Goal: Task Accomplishment & Management: Complete application form

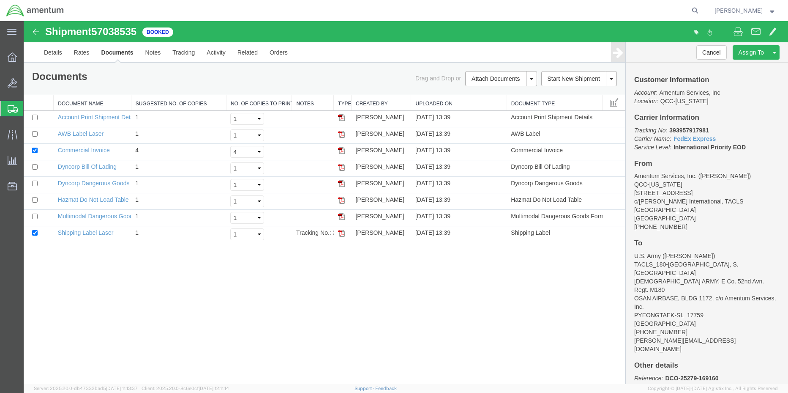
click at [0, 0] on span "Shipment Manager" at bounding box center [0, 0] width 0 height 0
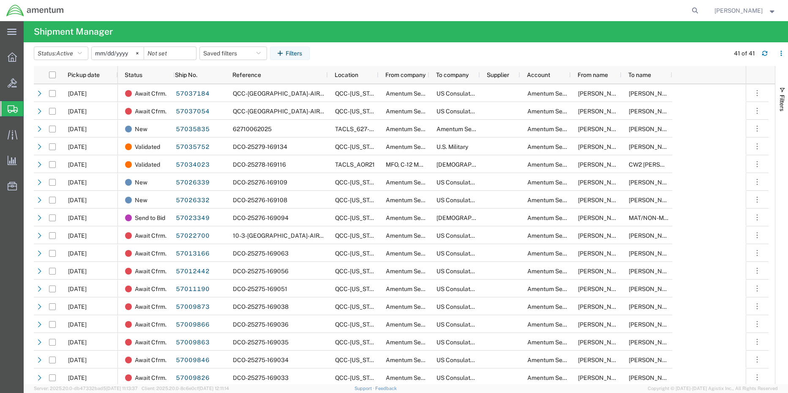
drag, startPoint x: 52, startPoint y: 140, endPoint x: 58, endPoint y: 144, distance: 6.5
click at [0, 0] on span "Create Shipment" at bounding box center [0, 0] width 0 height 0
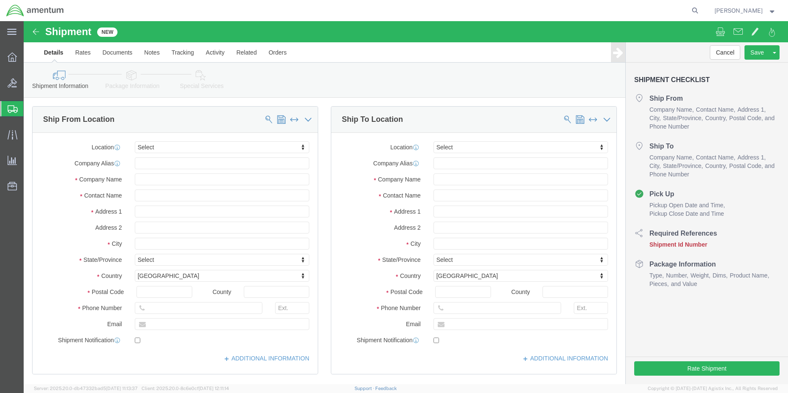
select select
click input "text"
type input "DK TURBINES"
type input "[PERSON_NAME]"
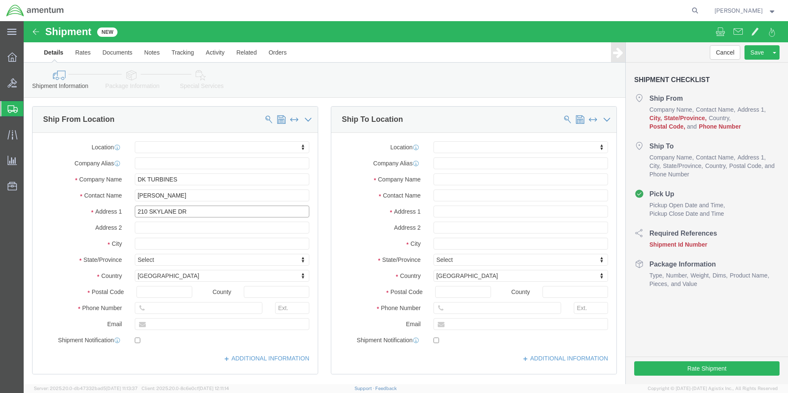
type input "210 SKYLANE DR"
select select
type input "HOLLISTER"
select select
type input "C"
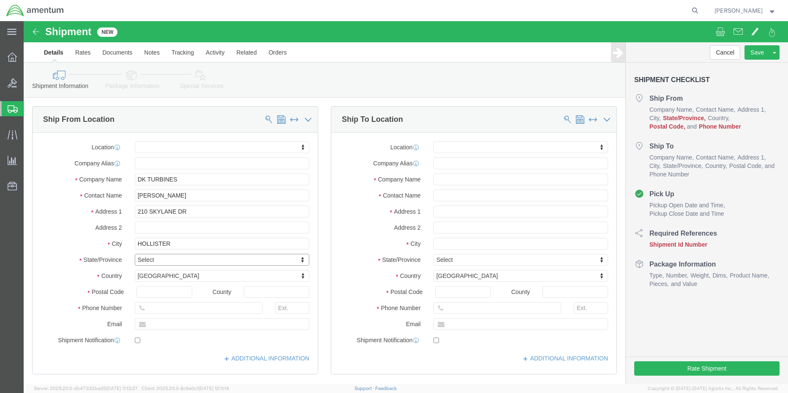
type input "C"
type input "CA"
select select
select select "CA"
click input "text"
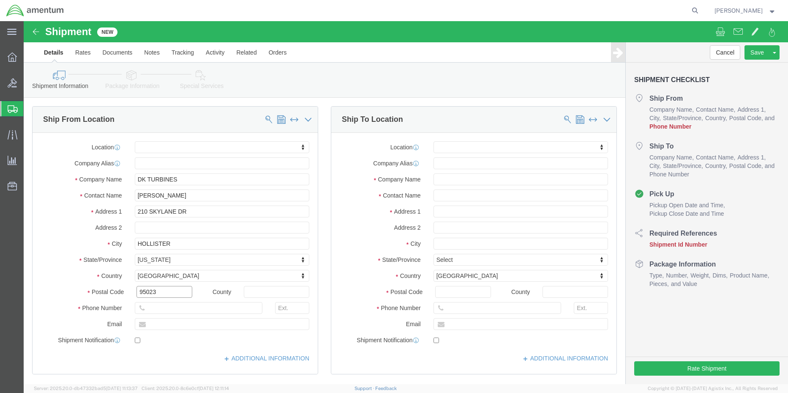
type input "95023"
select select
type input "8316368824"
type input "1003"
click input "text"
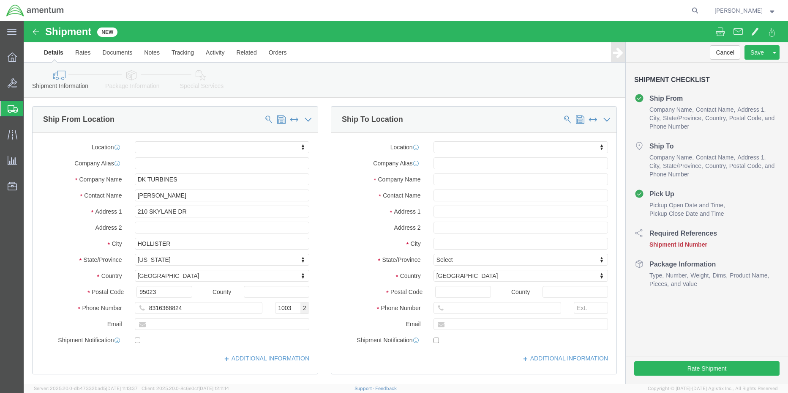
drag, startPoint x: 468, startPoint y: 132, endPoint x: 464, endPoint y: 128, distance: 5.7
click div "Location My Profile Location [PHONE_NUMBER] [PHONE_NUMBER] [PHONE_NUMBER] [PHON…"
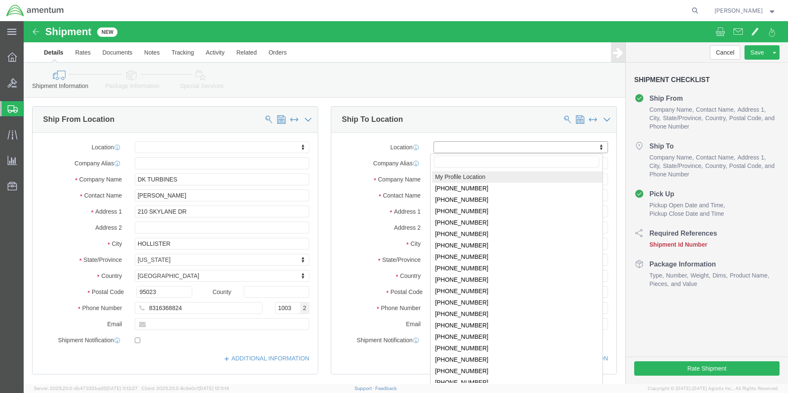
drag, startPoint x: 464, startPoint y: 128, endPoint x: 463, endPoint y: 157, distance: 28.7
select select "MYPROFILE"
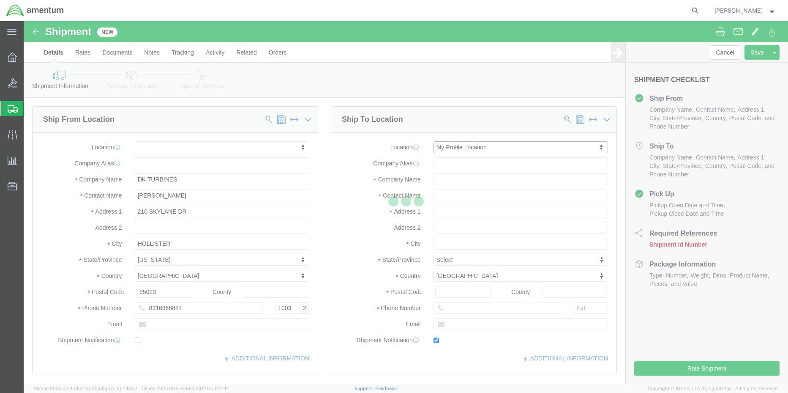
type input "[STREET_ADDRESS]"
type input "c/o Crane Worldwide Logistics"
type input "75038"
type input "[PHONE_NUMBER]"
type input "[PERSON_NAME][EMAIL_ADDRESS][PERSON_NAME][DOMAIN_NAME]"
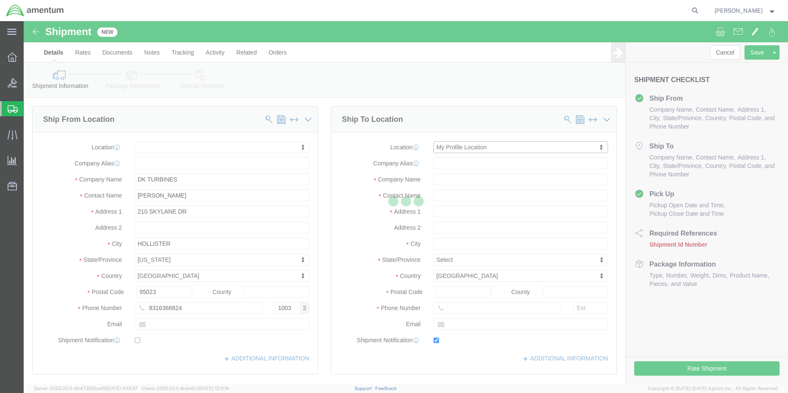
checkbox input "true"
type input "Amentum Services, Inc."
type input "[PERSON_NAME]"
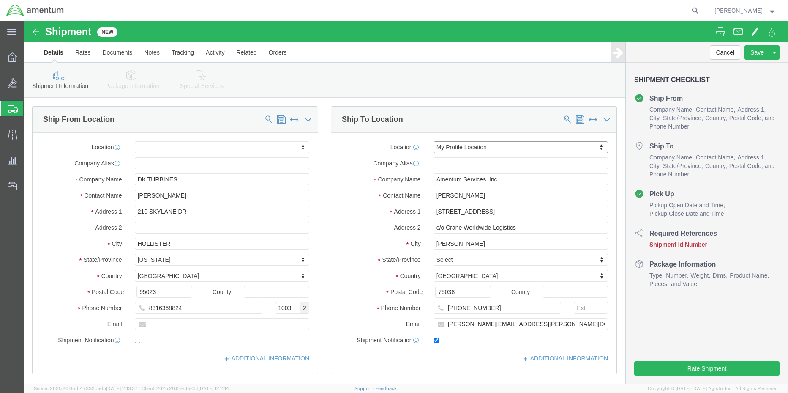
select select "[GEOGRAPHIC_DATA]"
click input "checkbox"
checkbox input "false"
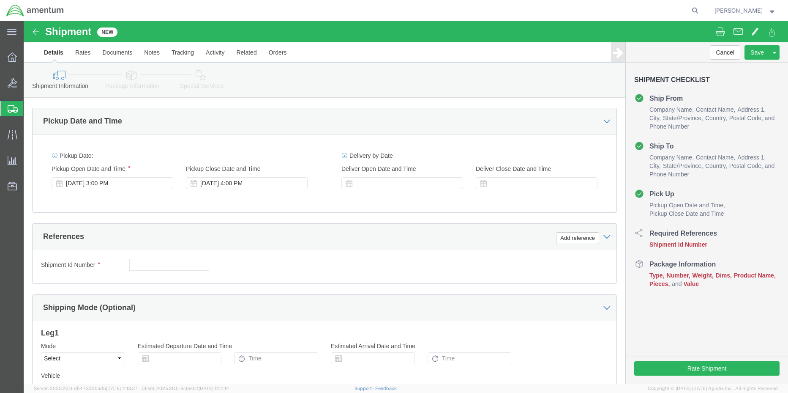
scroll to position [338, 0]
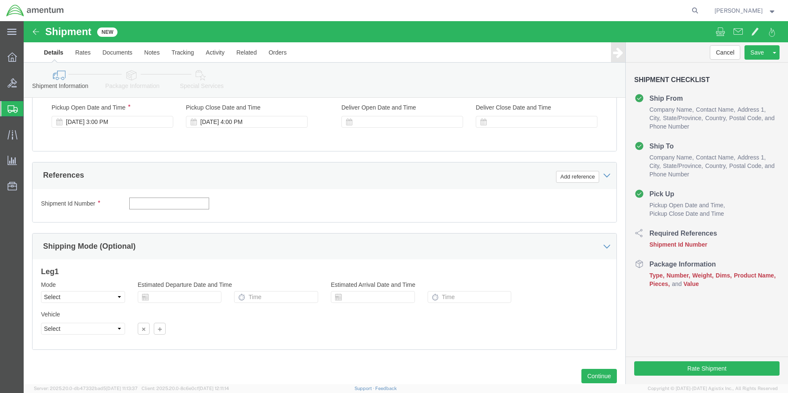
click input "text"
paste input "TACLS90355"
type input "TACLS90355"
click icon
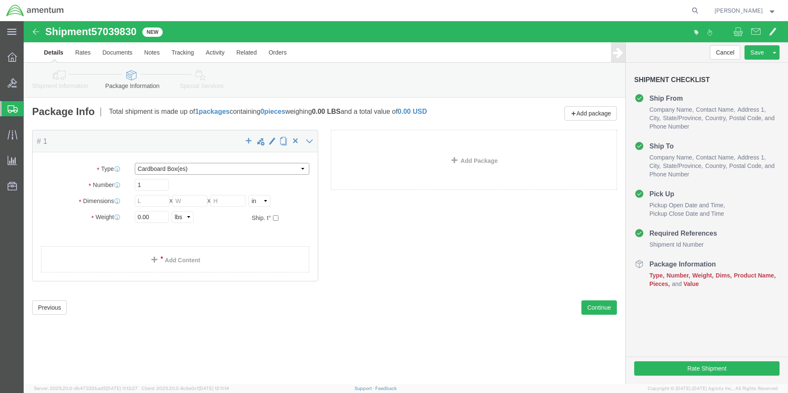
click select "Select BCK Boxes Bale(s) Basket(s) Bolt(s) Bottle(s) Buckets Bulk Bundle(s) Can…"
select select "CRAT"
click select "Select BCK Boxes Bale(s) Basket(s) Bolt(s) Bottle(s) Buckets Bulk Bundle(s) Can…"
click input "text"
type input "84"
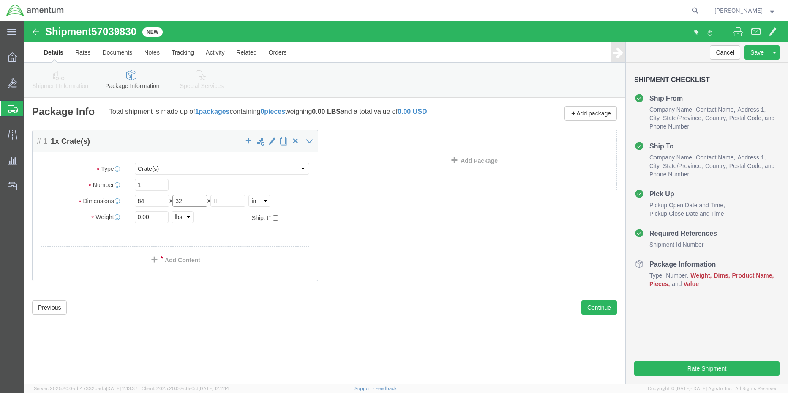
type input "32"
type input "10"
type input "155"
click link "Add Content"
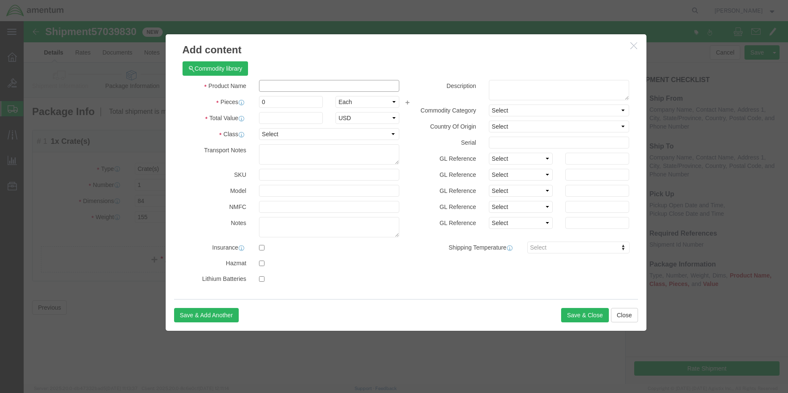
click input "text"
type input "FLAP"
type input "1"
type input "9950.00"
select select "USD"
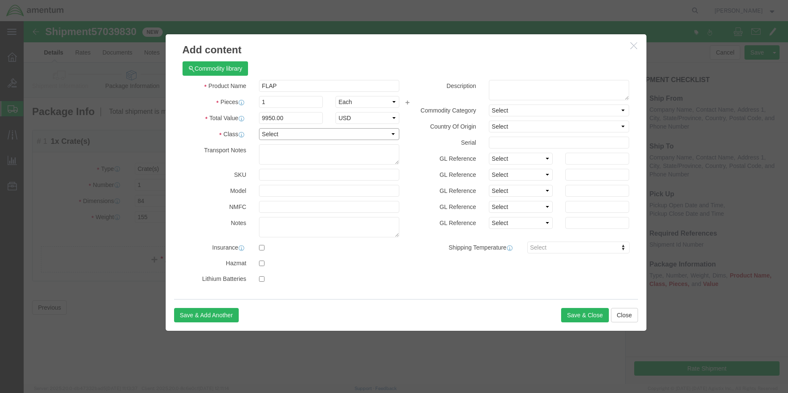
select select "50"
click button "Save & Close"
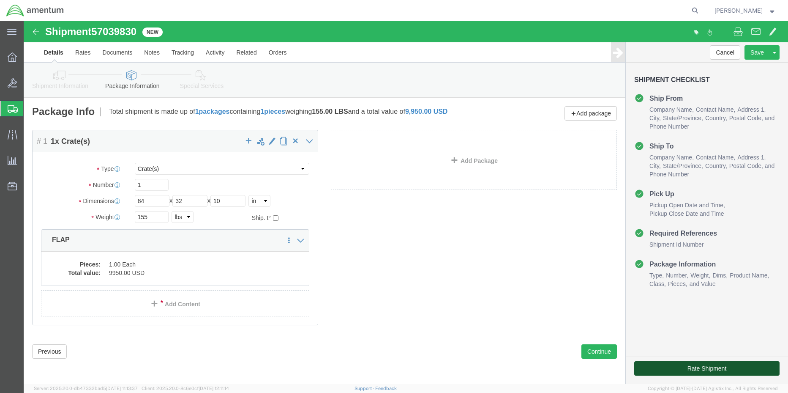
click button "Rate Shipment"
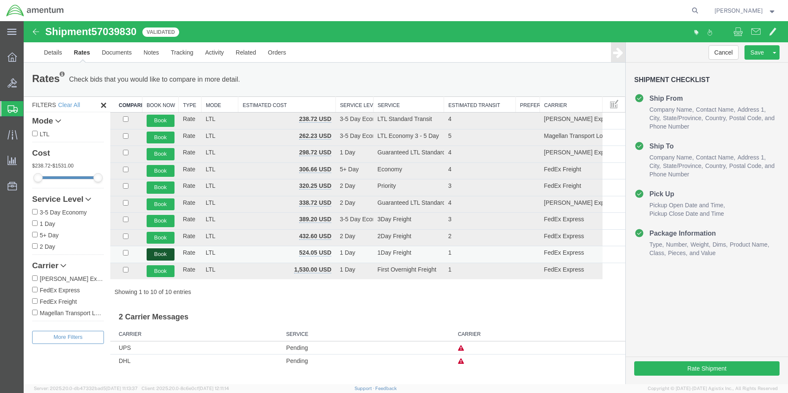
click at [156, 255] on button "Book" at bounding box center [161, 254] width 28 height 12
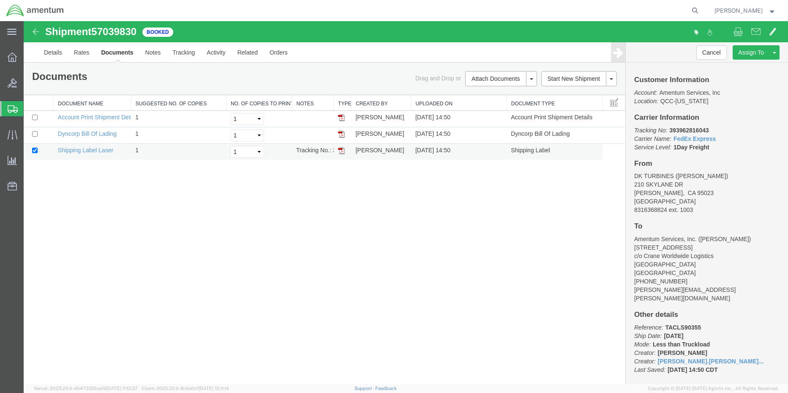
click at [340, 151] on img at bounding box center [341, 150] width 7 height 7
click at [54, 56] on link "Details" at bounding box center [53, 52] width 30 height 20
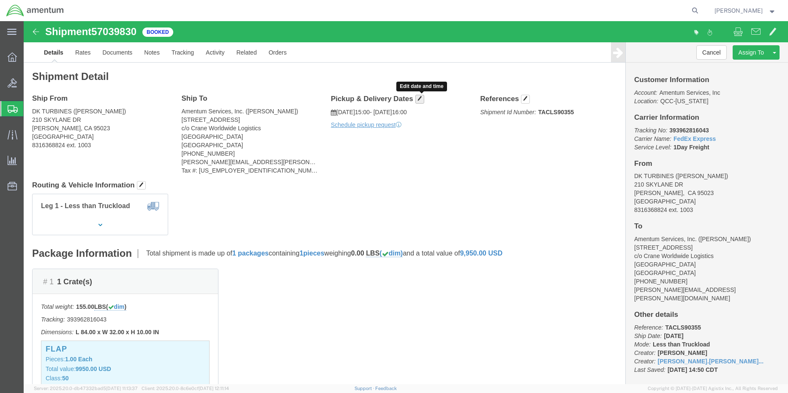
click span "button"
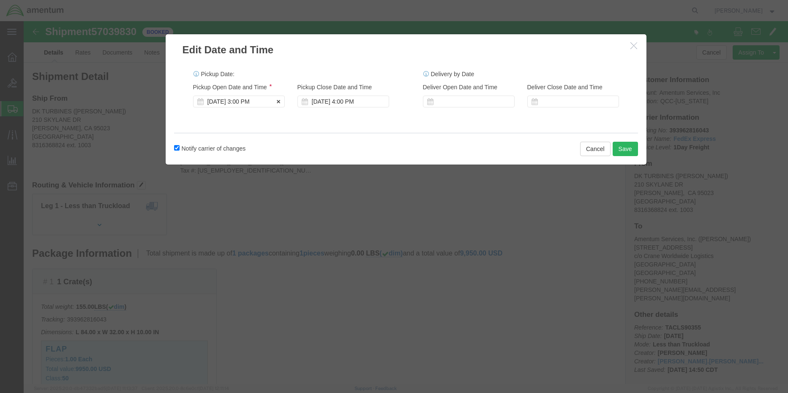
click div "[DATE] 3:00 PM"
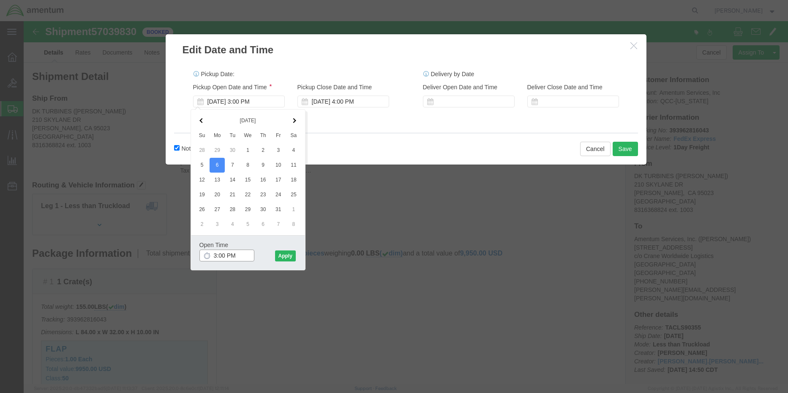
drag, startPoint x: 222, startPoint y: 235, endPoint x: 182, endPoint y: 232, distance: 40.2
click div "3:00 PM"
type input "1:00 PM"
click button "Apply"
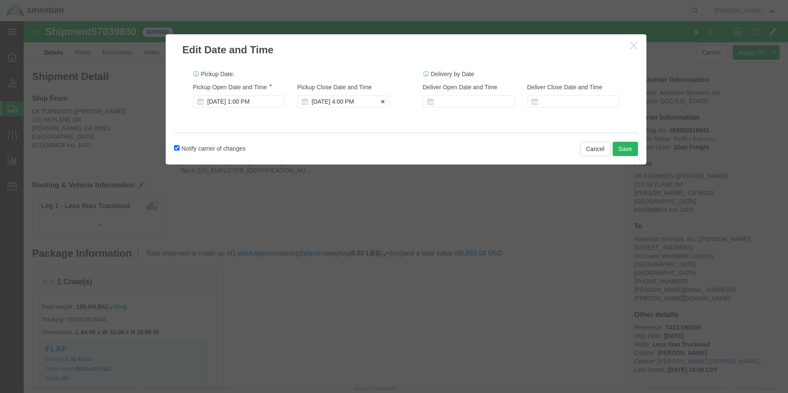
click div "[DATE] 4:00 PM"
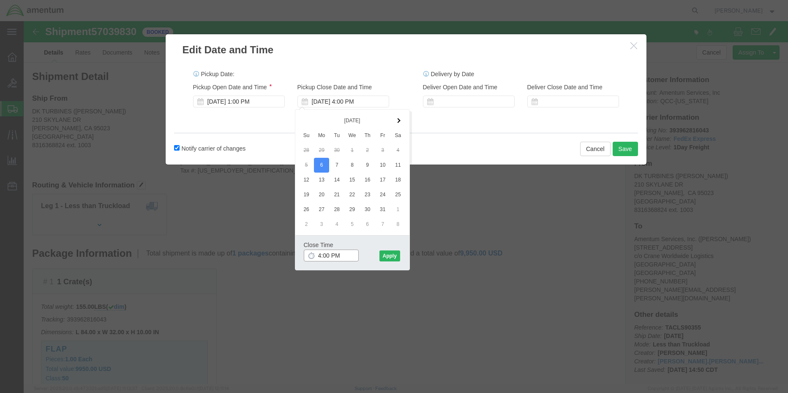
drag, startPoint x: 304, startPoint y: 233, endPoint x: 286, endPoint y: 232, distance: 18.6
click div "4:00 PM"
type input "3:30 PM"
click button "Apply"
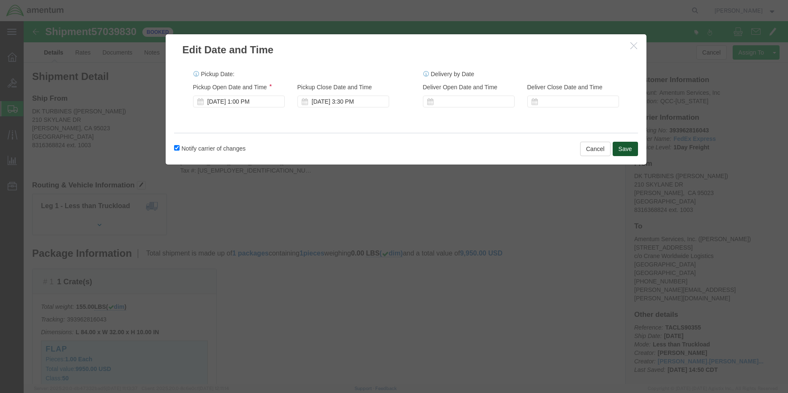
click button "Save"
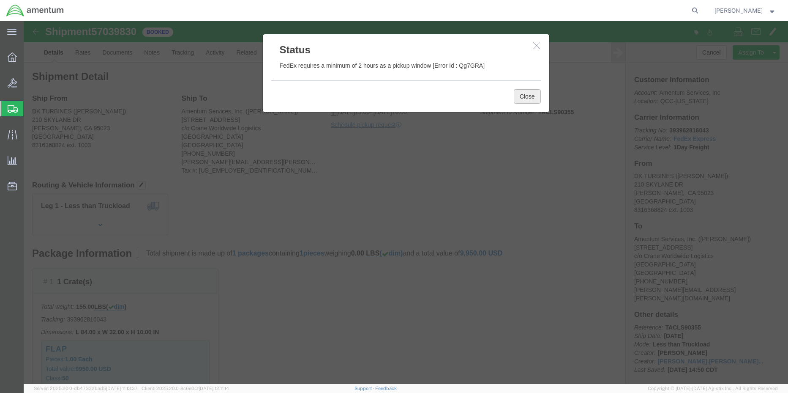
click button "Close"
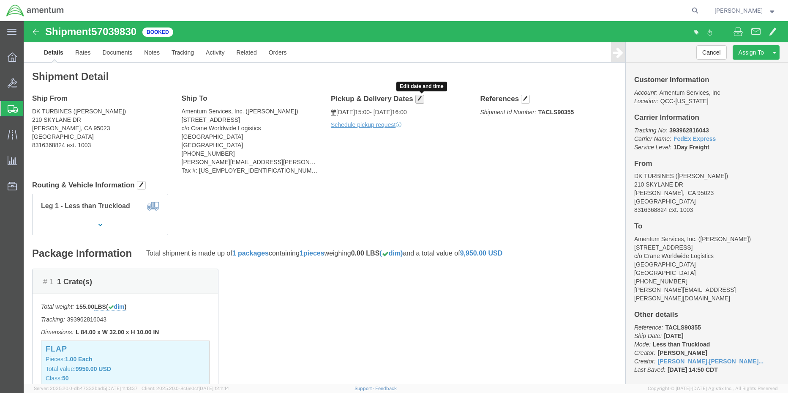
click button "button"
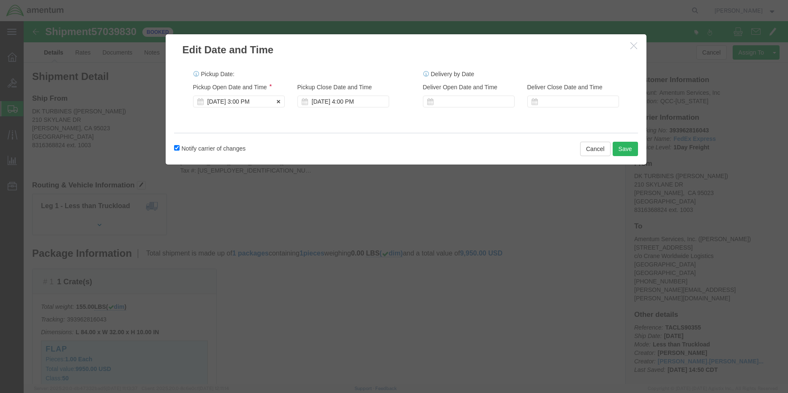
click div "[DATE] 3:00 PM"
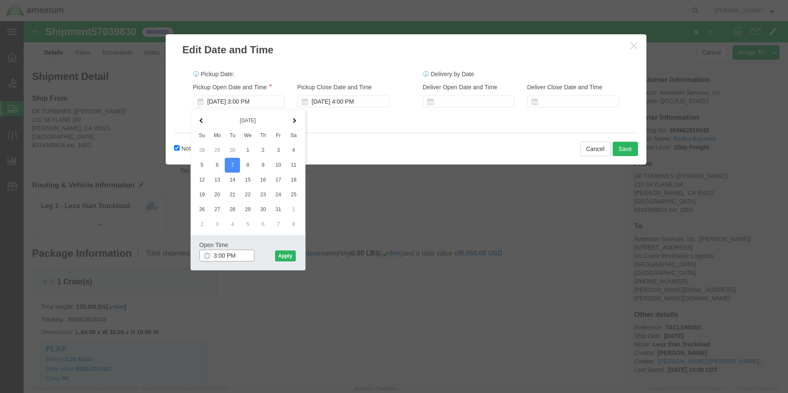
drag, startPoint x: 225, startPoint y: 234, endPoint x: 175, endPoint y: 233, distance: 50.7
click div "Open Time 3:00 PM [DATE] 3:00 PM - [DATE] 3:00 PM Cancel Apply"
type input "M"
type input "1"
type input "10:00 AM"
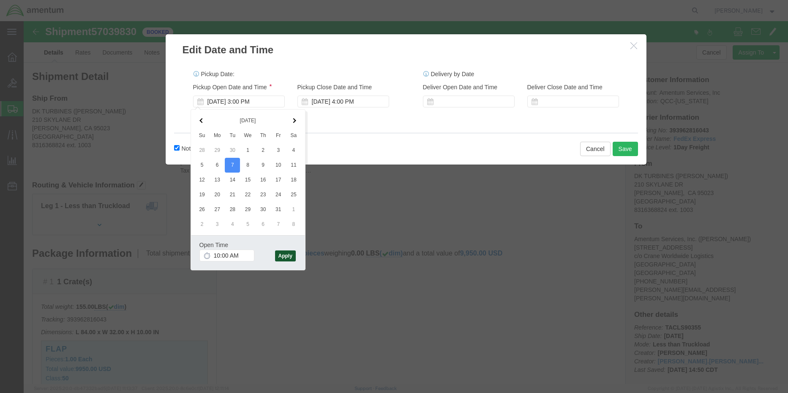
click button "Apply"
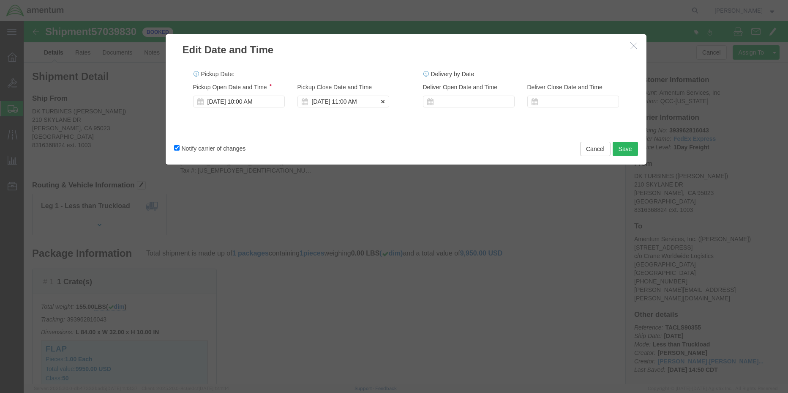
click div "[DATE] 11:00 AM"
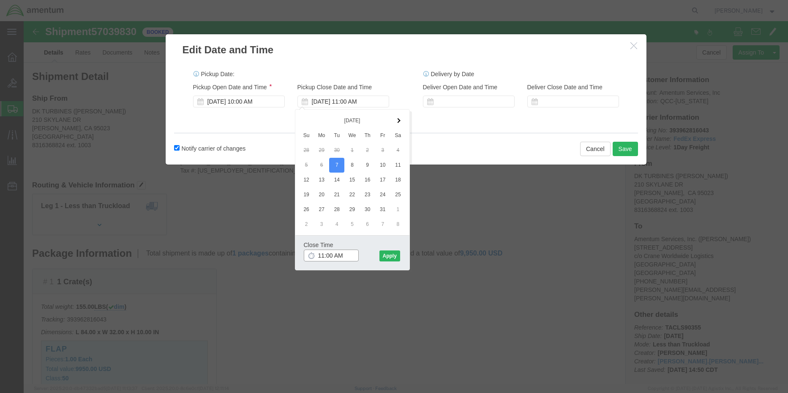
drag, startPoint x: 324, startPoint y: 233, endPoint x: 273, endPoint y: 235, distance: 51.2
click div "Close Time 11:00 AM [DATE] 11:00 AM - [DATE] 11:00 AM Cancel Apply"
type input "3:00 PM"
click button "Apply"
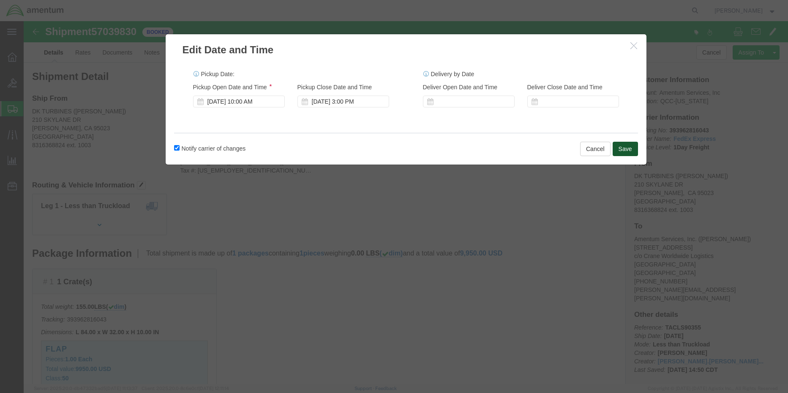
click button "Save"
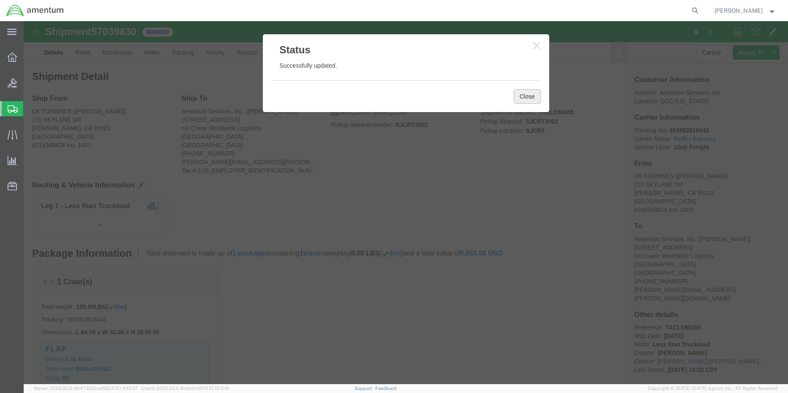
click button "Close"
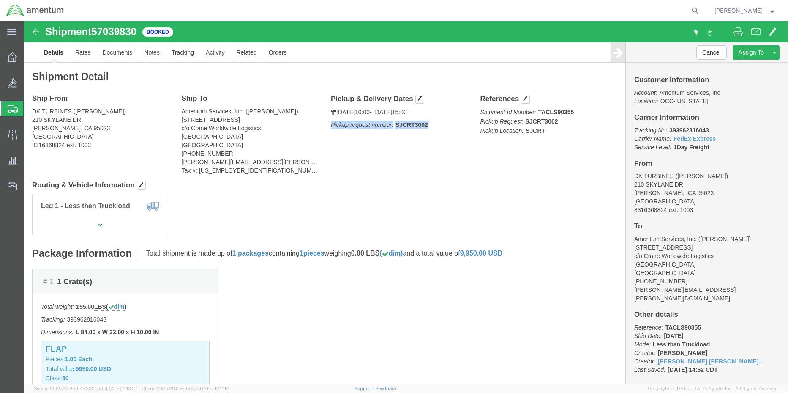
drag, startPoint x: 406, startPoint y: 105, endPoint x: 303, endPoint y: 109, distance: 102.8
click div "Pickup & Delivery Dates [DATE] 10:00 - [DATE] 15:00 Pickup request number: SJCR…"
copy p "Pickup request number: SJCRT3002"
click div "Shipment Detail Ship From DK TURBINES ([PERSON_NAME]) [STREET_ADDRESS][PERSON_N…"
